Goal: Contribute content

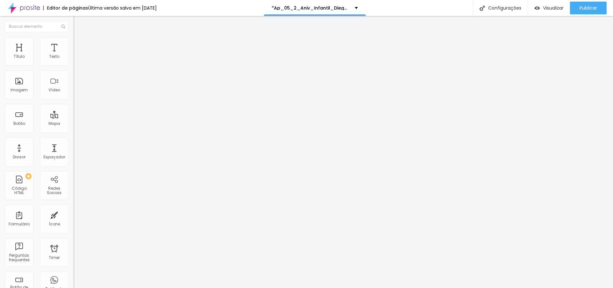
click at [73, 43] on img at bounding box center [76, 46] width 6 height 6
click at [73, 43] on li "Avançado" at bounding box center [109, 46] width 73 height 6
click at [79, 46] on span "Avançado" at bounding box center [89, 47] width 21 height 5
click at [73, 43] on img at bounding box center [76, 46] width 6 height 6
click at [586, 8] on span "Publicar" at bounding box center [588, 7] width 18 height 5
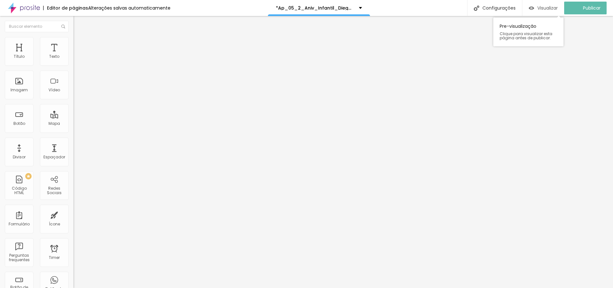
click at [543, 10] on span "Visualizar" at bounding box center [547, 7] width 20 height 5
click at [77, 59] on icon "button" at bounding box center [78, 57] width 3 height 3
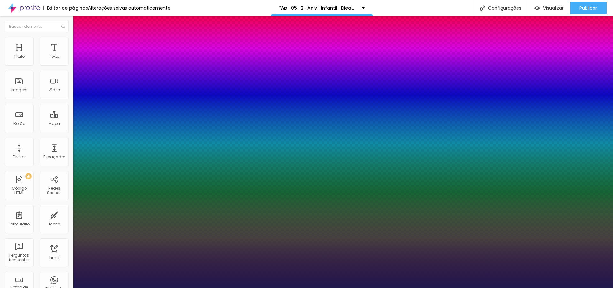
type input "1"
type input "1.4"
type input "1"
type input "1.5"
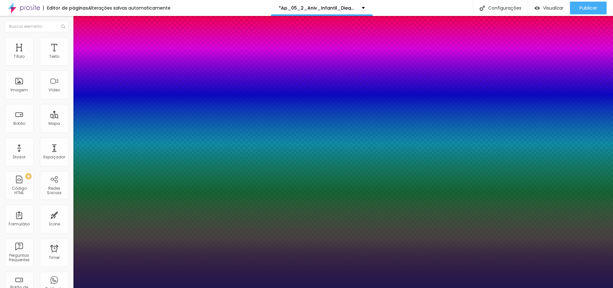
type input "1.5"
type input "1"
type input "1.6"
type input "1"
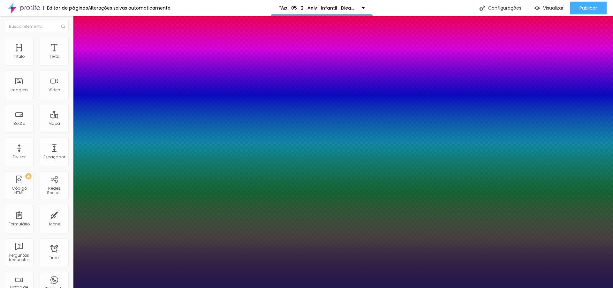
type input "1.7"
type input "1"
type input "1.8"
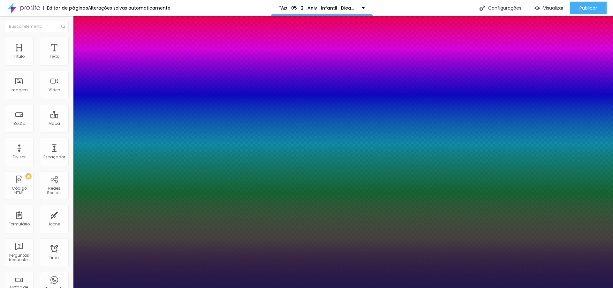
type input "1"
drag, startPoint x: 107, startPoint y: 153, endPoint x: 121, endPoint y: 154, distance: 14.8
type input "1.8"
type input "1"
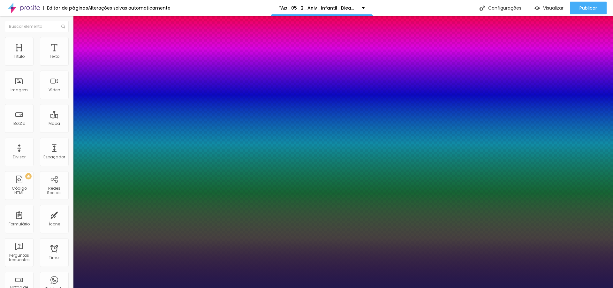
click at [553, 288] on div at bounding box center [306, 288] width 613 height 0
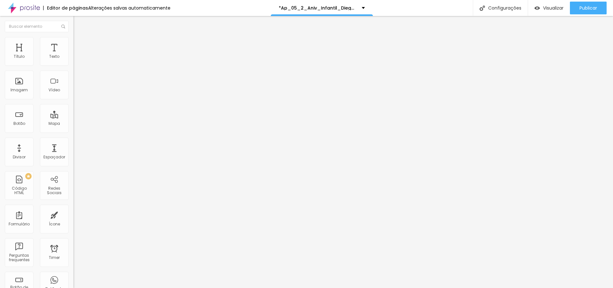
click at [73, 61] on button "button" at bounding box center [77, 58] width 9 height 7
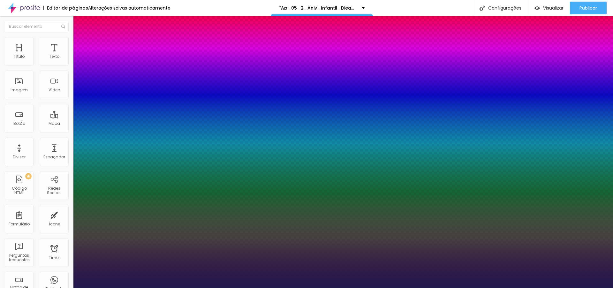
type input "1"
type input "1.4"
type input "1"
type input "1.5"
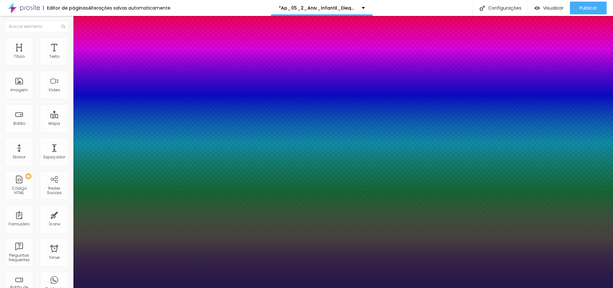
type input "1.5"
type input "1"
type input "1.6"
type input "1"
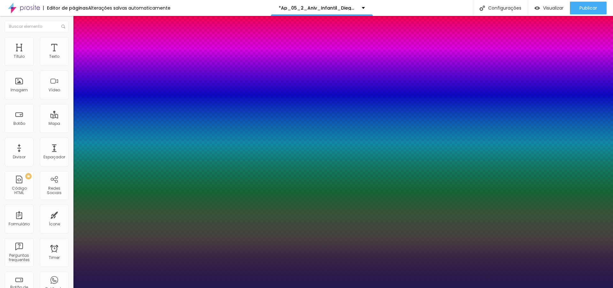
type input "1.7"
type input "1"
type input "1.8"
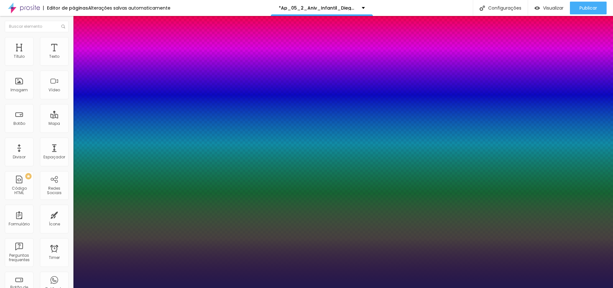
drag, startPoint x: 107, startPoint y: 154, endPoint x: 122, endPoint y: 155, distance: 15.7
type input "1.8"
type input "1"
click at [117, 288] on div at bounding box center [306, 288] width 613 height 0
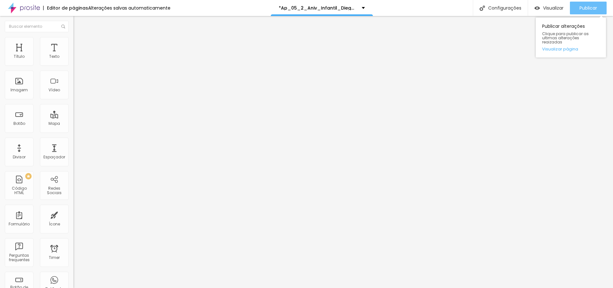
click at [591, 7] on span "Publicar" at bounding box center [588, 7] width 18 height 5
click at [595, 11] on span "Publicar" at bounding box center [588, 7] width 18 height 5
